Goal: Transaction & Acquisition: Purchase product/service

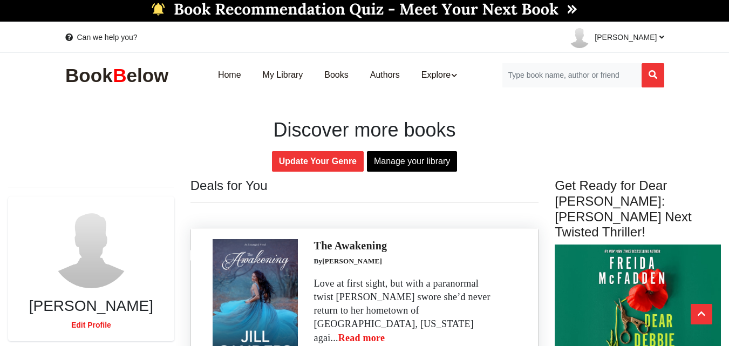
scroll to position [175, 0]
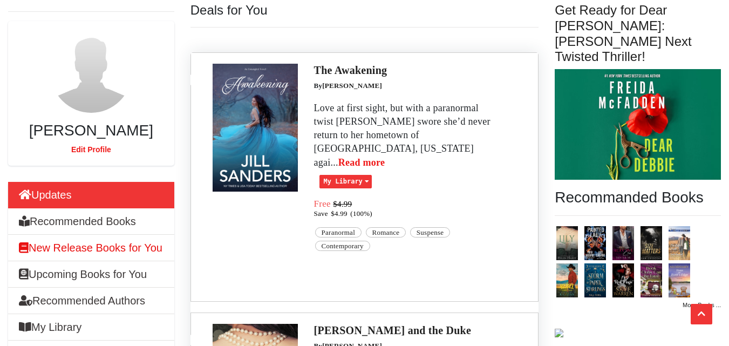
click at [126, 252] on h6 "New Release Books for You" at bounding box center [91, 247] width 144 height 13
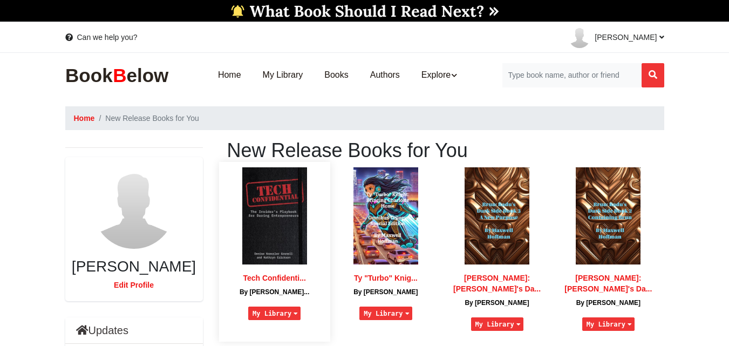
click at [281, 219] on img at bounding box center [274, 215] width 65 height 97
click at [389, 230] on img at bounding box center [386, 215] width 65 height 97
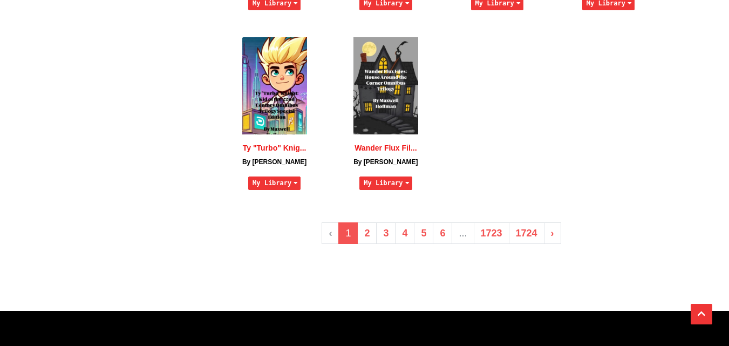
scroll to position [877, 0]
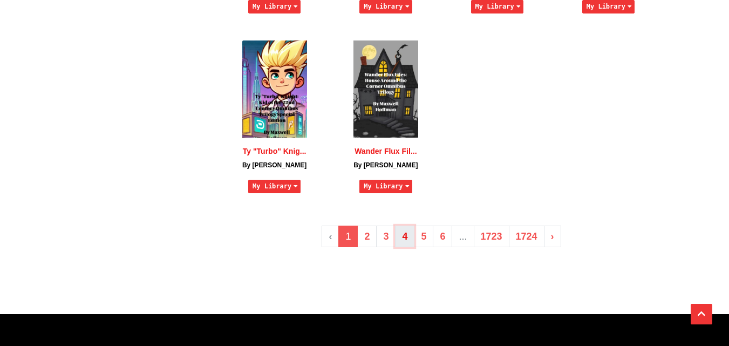
click at [408, 226] on link "4" at bounding box center [404, 237] width 19 height 22
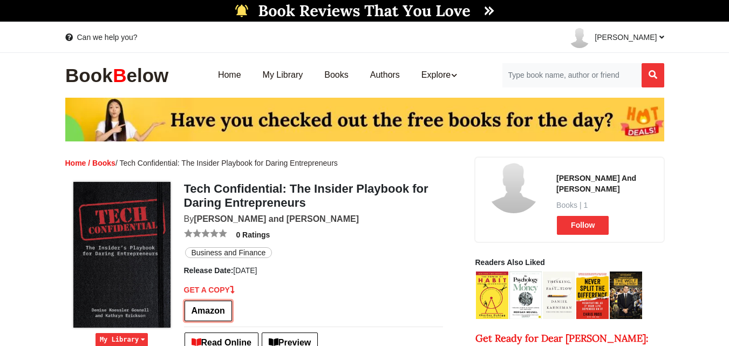
click at [213, 310] on link "Amazon" at bounding box center [209, 311] width 48 height 21
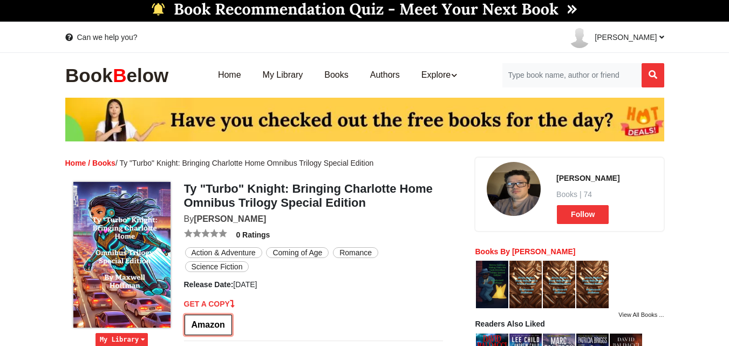
click at [206, 328] on link "Amazon" at bounding box center [209, 325] width 48 height 21
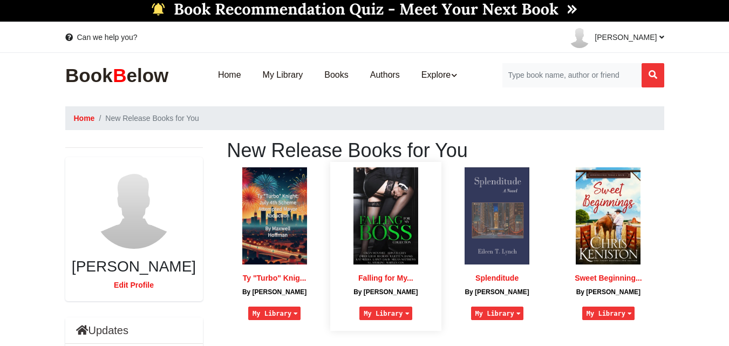
click at [388, 207] on img at bounding box center [386, 215] width 65 height 97
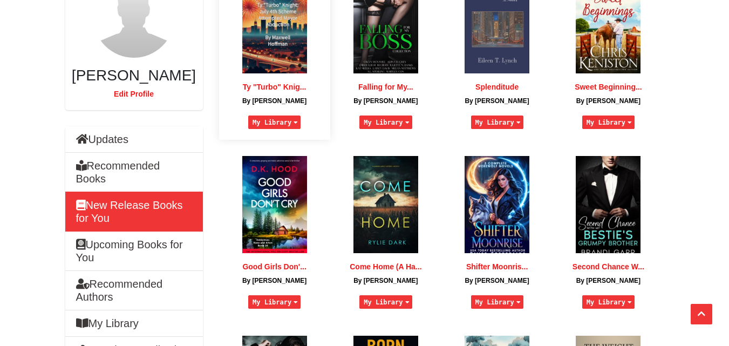
scroll to position [192, 0]
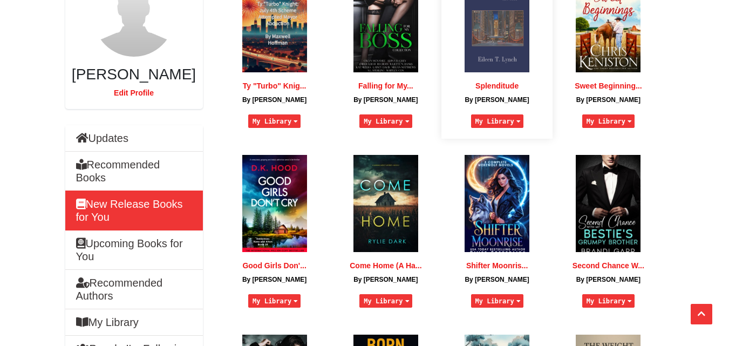
click at [495, 74] on div "Splenditude By Eileen T. Lynch My Library I want to read Currently reading I ha…" at bounding box center [497, 102] width 100 height 61
click at [499, 61] on img at bounding box center [497, 23] width 65 height 97
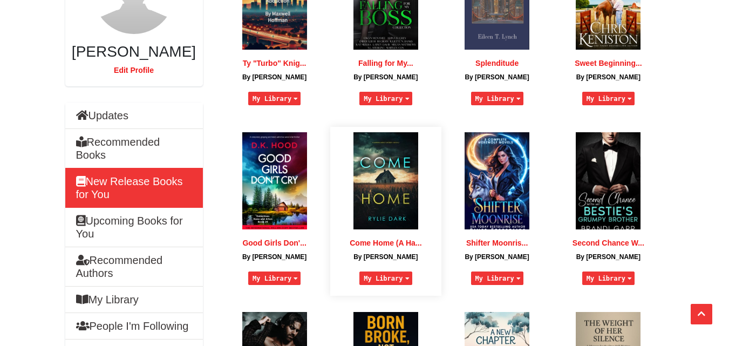
scroll to position [196, 0]
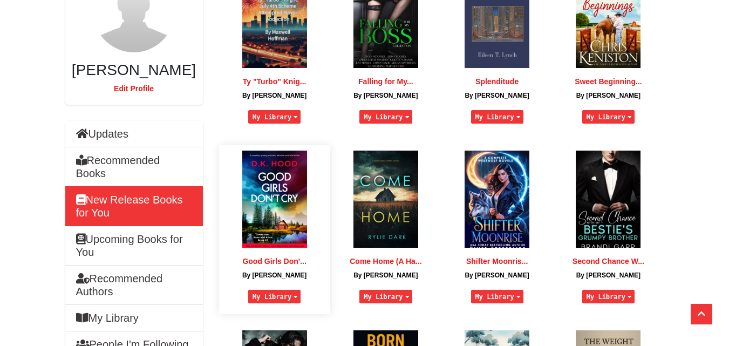
click at [277, 231] on img at bounding box center [274, 199] width 65 height 97
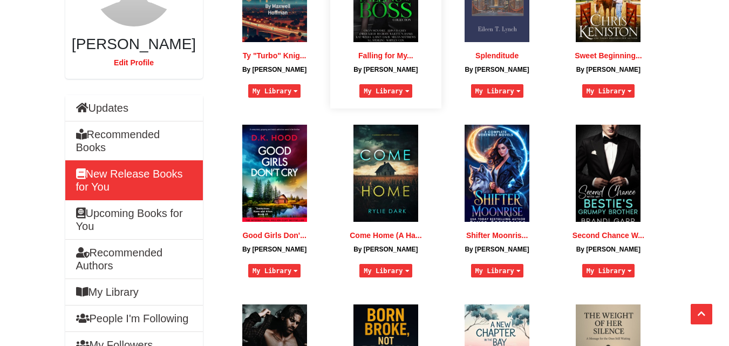
scroll to position [226, 0]
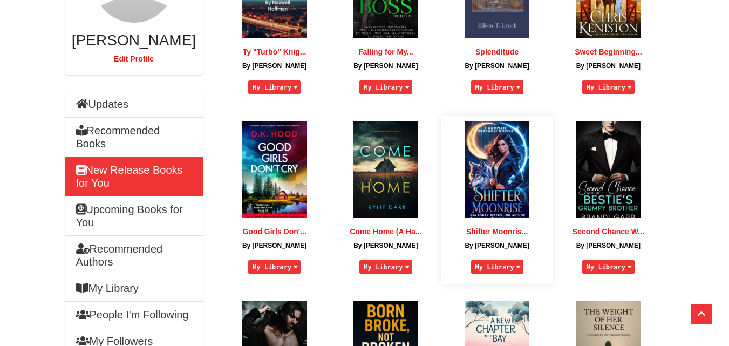
click at [503, 160] on img at bounding box center [497, 169] width 65 height 97
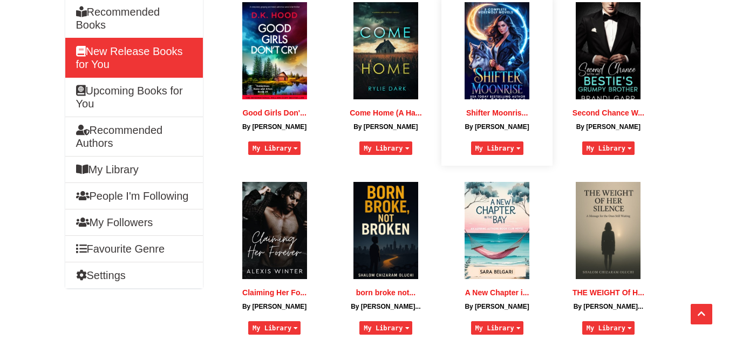
scroll to position [350, 0]
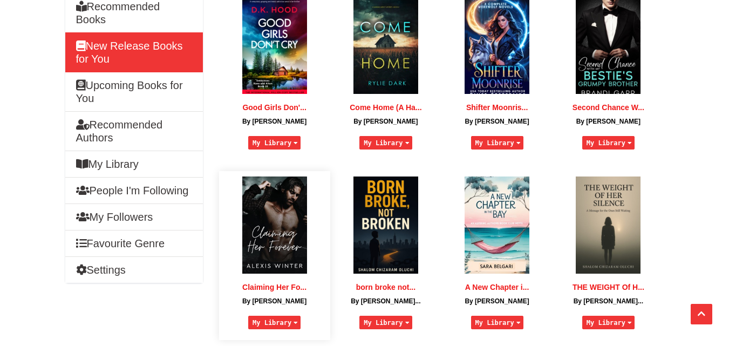
click at [275, 206] on img at bounding box center [274, 225] width 65 height 97
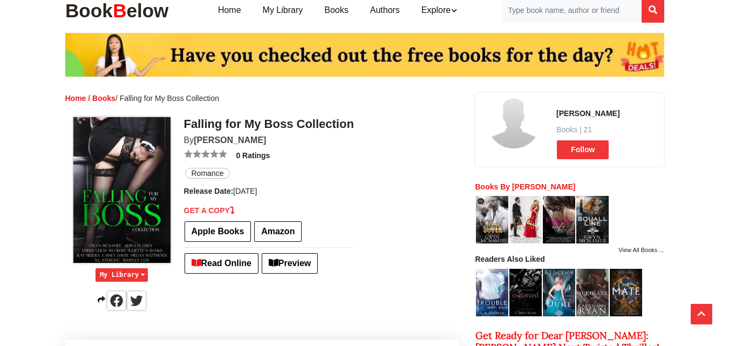
scroll to position [73, 0]
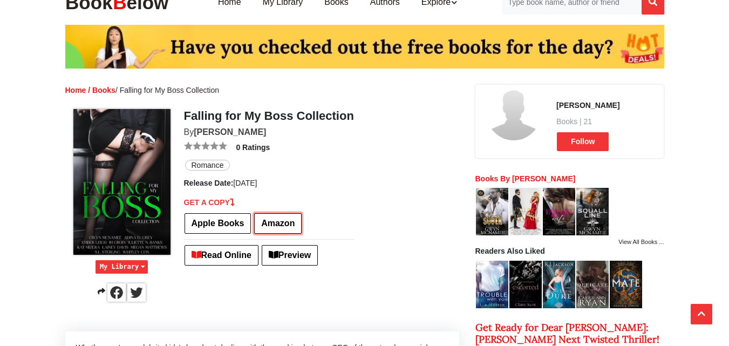
click at [279, 220] on link "Amazon" at bounding box center [278, 223] width 48 height 21
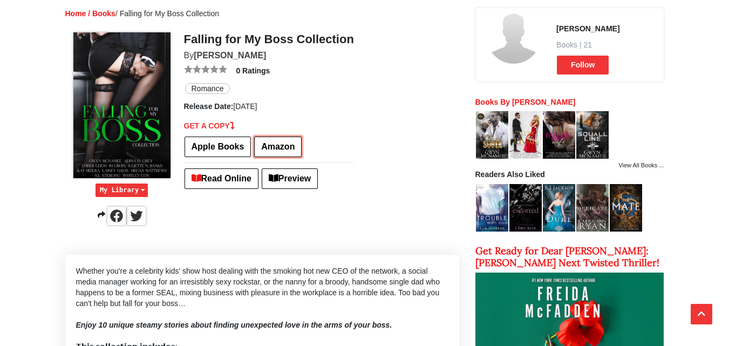
scroll to position [0, 0]
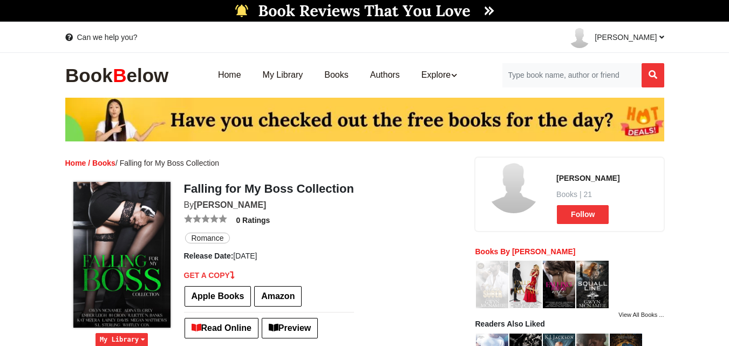
click at [501, 286] on img at bounding box center [492, 285] width 32 height 48
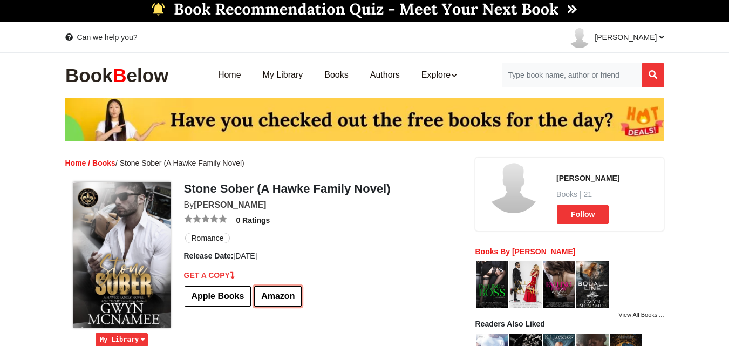
click at [272, 297] on link "Amazon" at bounding box center [278, 296] width 48 height 21
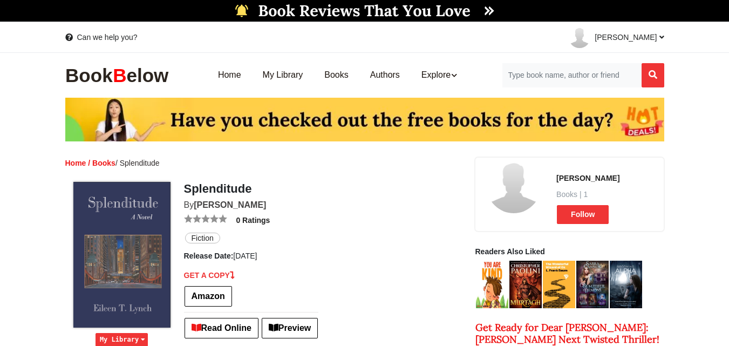
drag, startPoint x: 264, startPoint y: 205, endPoint x: 196, endPoint y: 199, distance: 68.3
click at [196, 200] on h2 "By Eileen T. Lynch" at bounding box center [251, 205] width 135 height 10
copy link "Eileen T. Lynch"
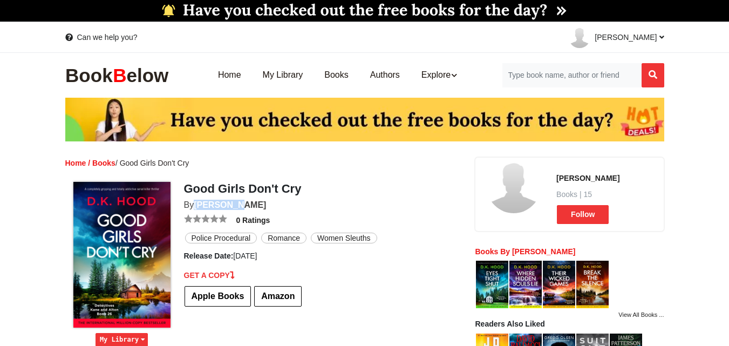
drag, startPoint x: 240, startPoint y: 206, endPoint x: 196, endPoint y: 207, distance: 44.3
click at [196, 207] on h2 "By [PERSON_NAME]" at bounding box center [281, 205] width 194 height 10
copy link "[PERSON_NAME]"
click at [277, 299] on link "Amazon" at bounding box center [278, 296] width 48 height 21
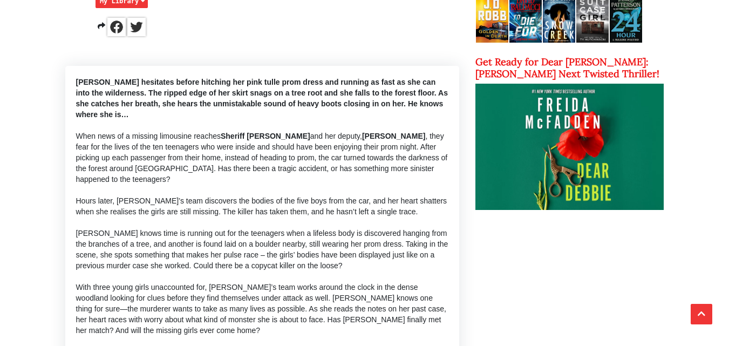
scroll to position [339, 0]
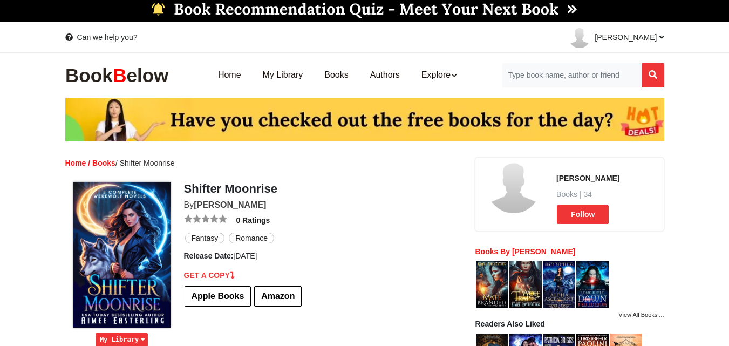
drag, startPoint x: 269, startPoint y: 206, endPoint x: 196, endPoint y: 206, distance: 72.3
click at [196, 206] on h2 "By [PERSON_NAME]" at bounding box center [243, 205] width 119 height 10
copy link "[PERSON_NAME]"
click at [281, 293] on link "Amazon" at bounding box center [278, 296] width 48 height 21
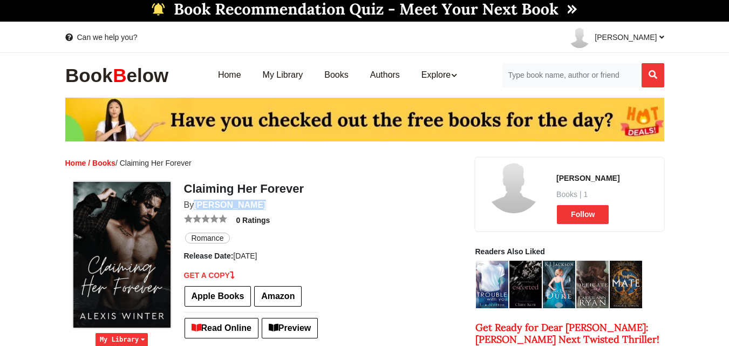
drag, startPoint x: 255, startPoint y: 206, endPoint x: 195, endPoint y: 201, distance: 60.1
click at [195, 201] on h2 "By [PERSON_NAME]" at bounding box center [251, 205] width 135 height 10
copy link "[PERSON_NAME]"
click at [262, 295] on link "Amazon" at bounding box center [278, 296] width 48 height 21
